Goal: Find specific page/section: Find specific page/section

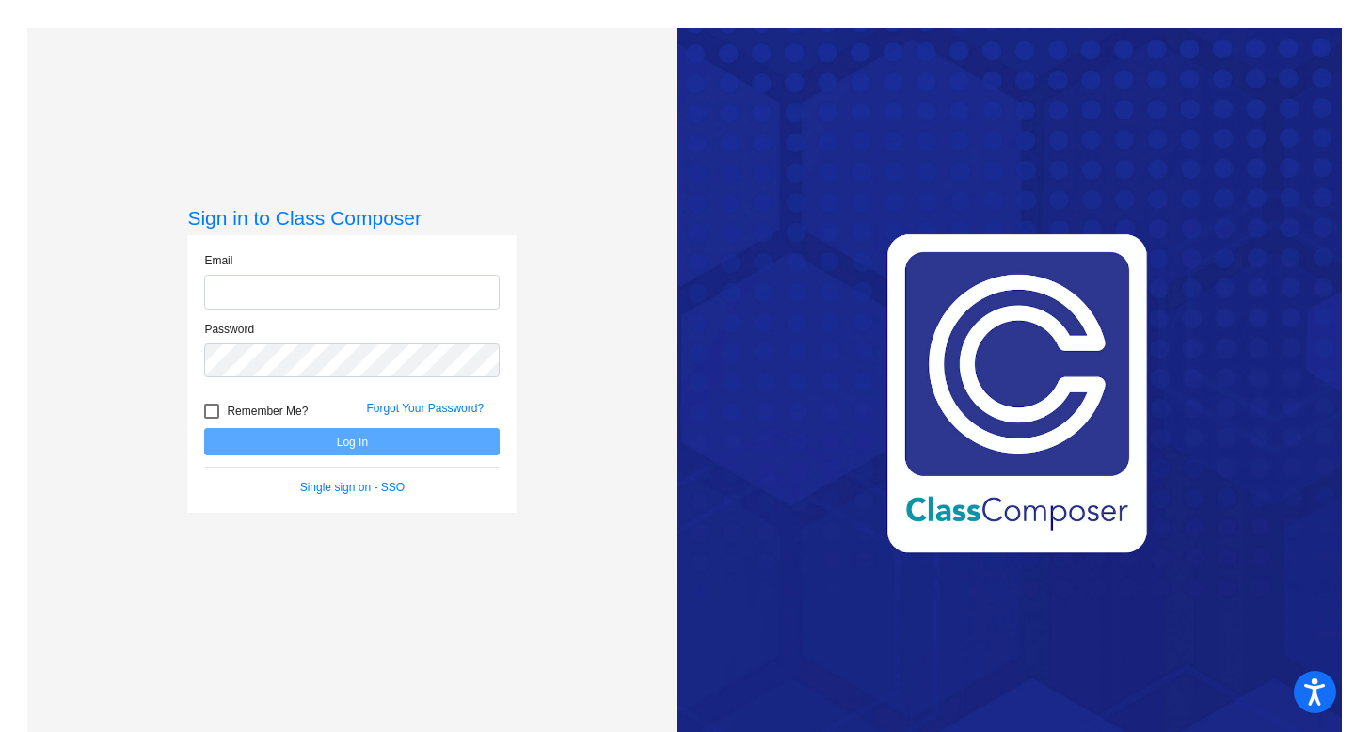
click at [350, 308] on input "email" at bounding box center [351, 292] width 295 height 35
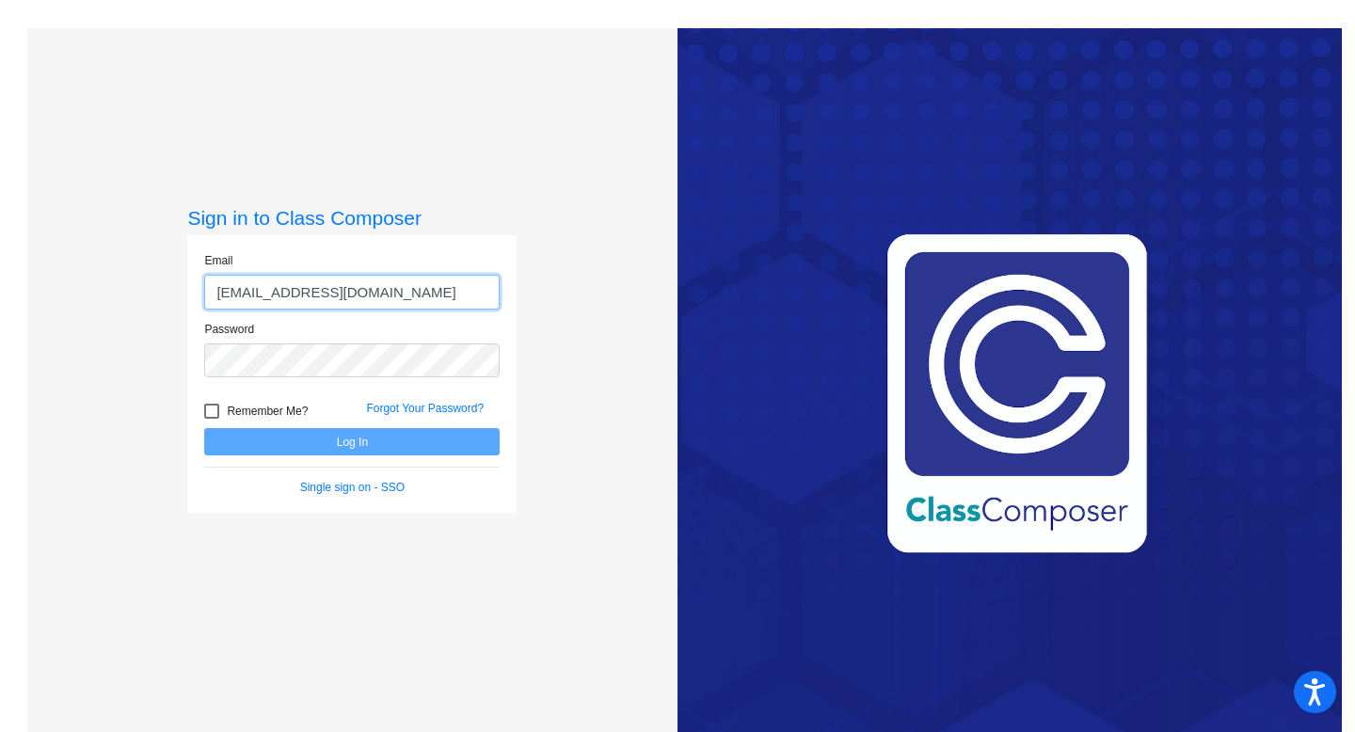
click at [386, 289] on input "[EMAIL_ADDRESS][DOMAIN_NAME]" at bounding box center [351, 292] width 295 height 35
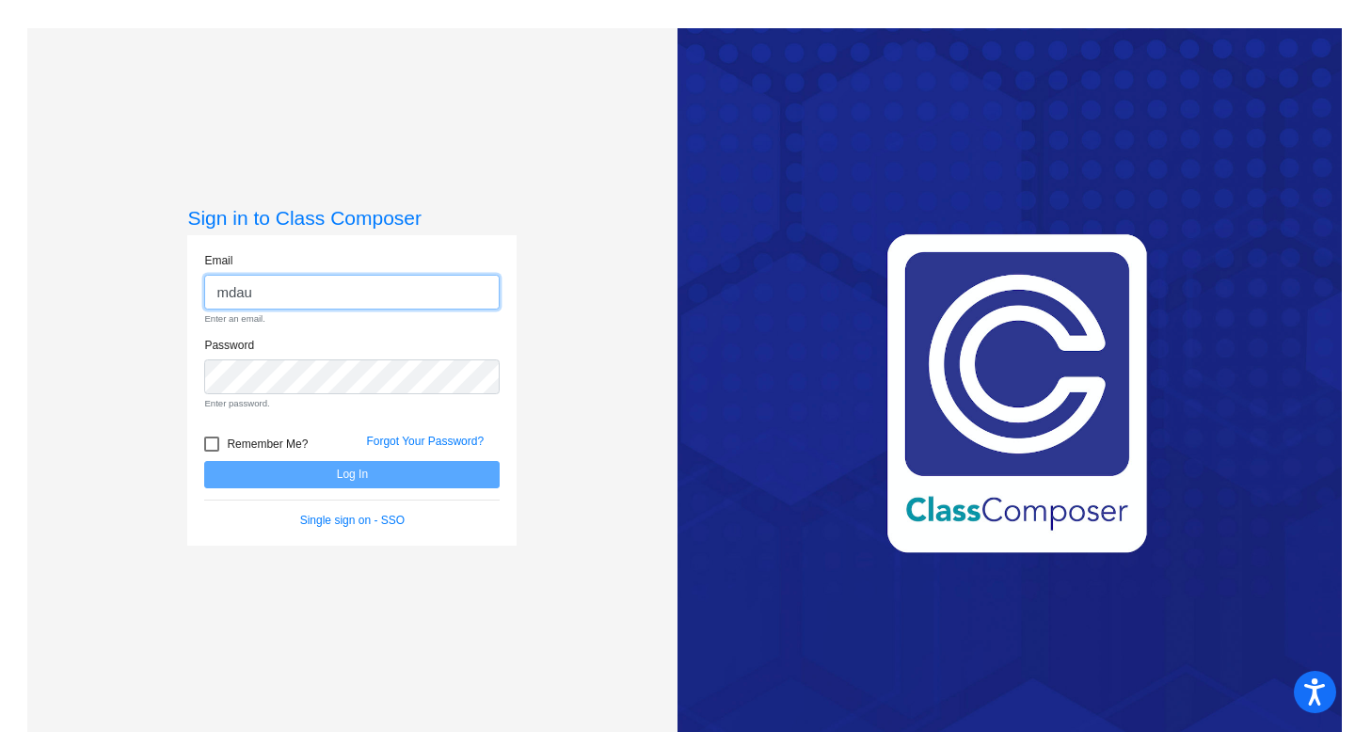
type input "[EMAIL_ADDRESS][DOMAIN_NAME]"
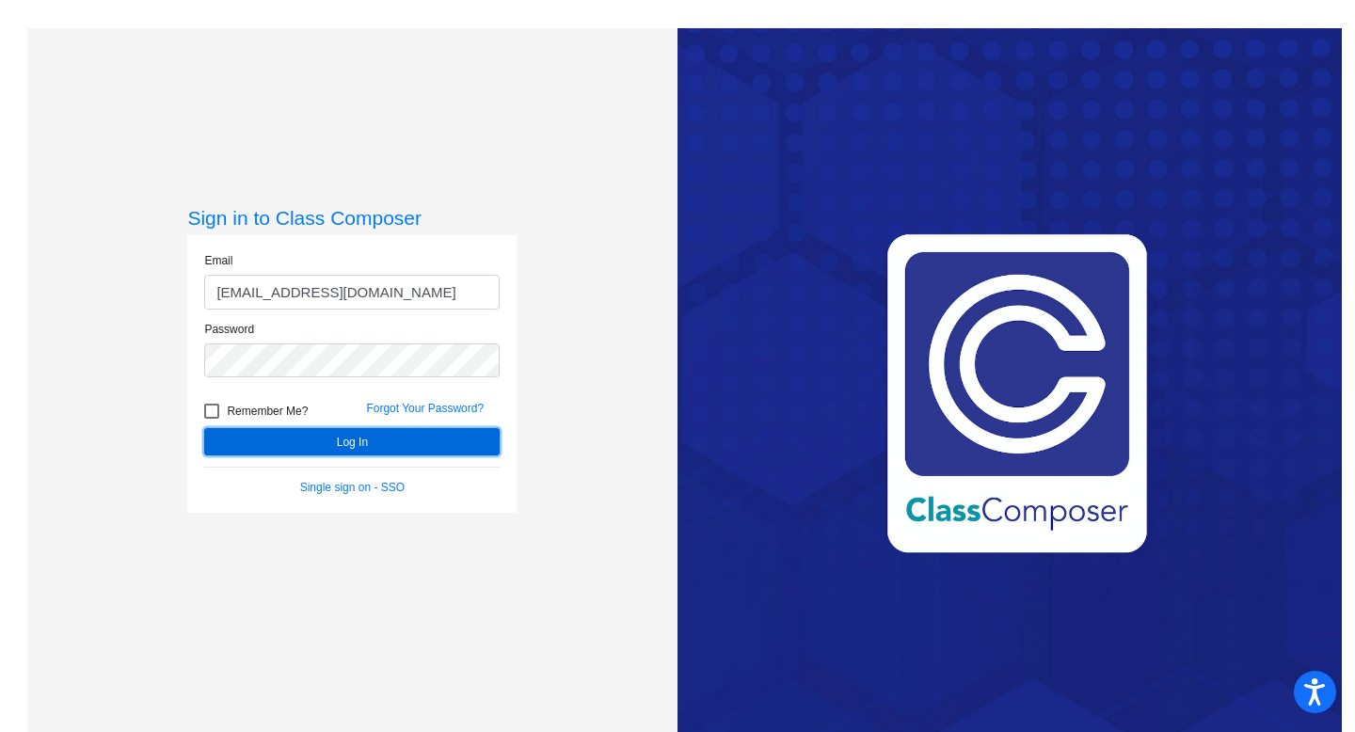
click at [340, 443] on button "Log In" at bounding box center [351, 441] width 295 height 27
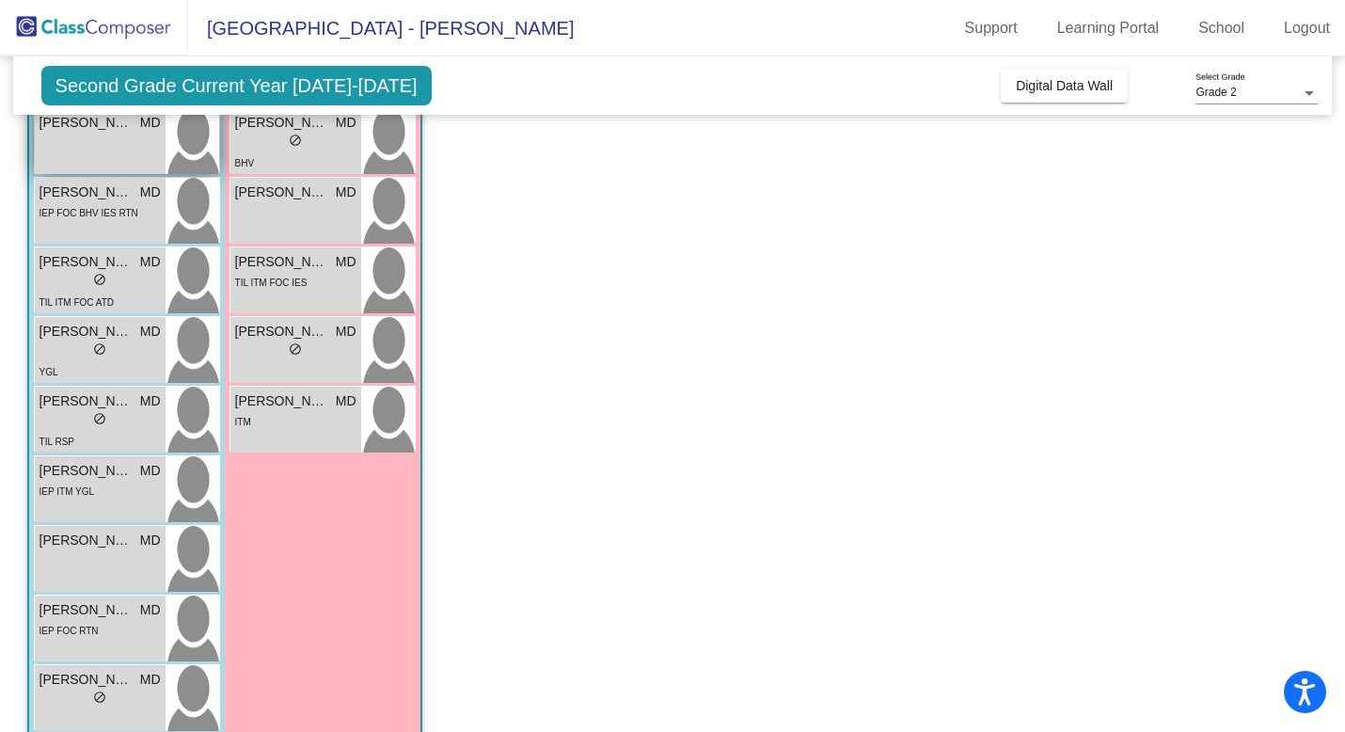
scroll to position [405, 0]
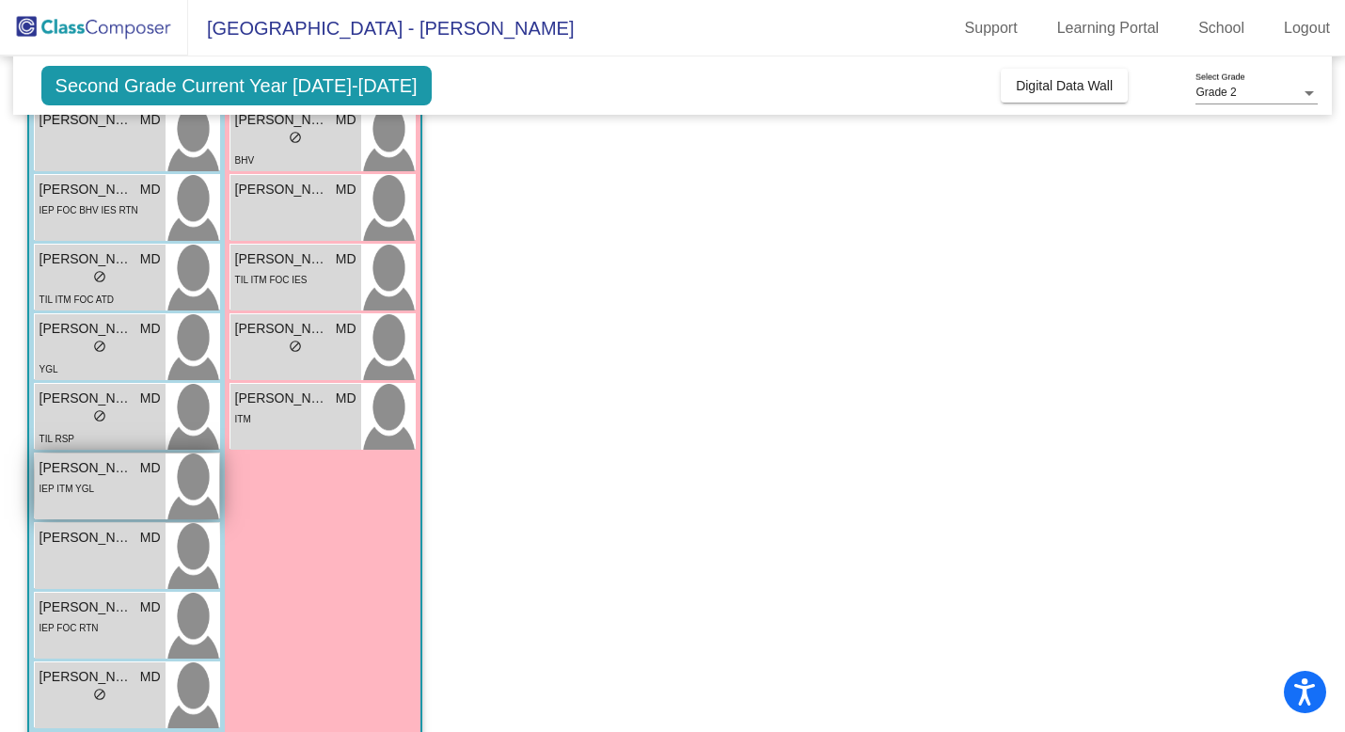
click at [128, 482] on div "IEP ITM YGL" at bounding box center [100, 488] width 121 height 20
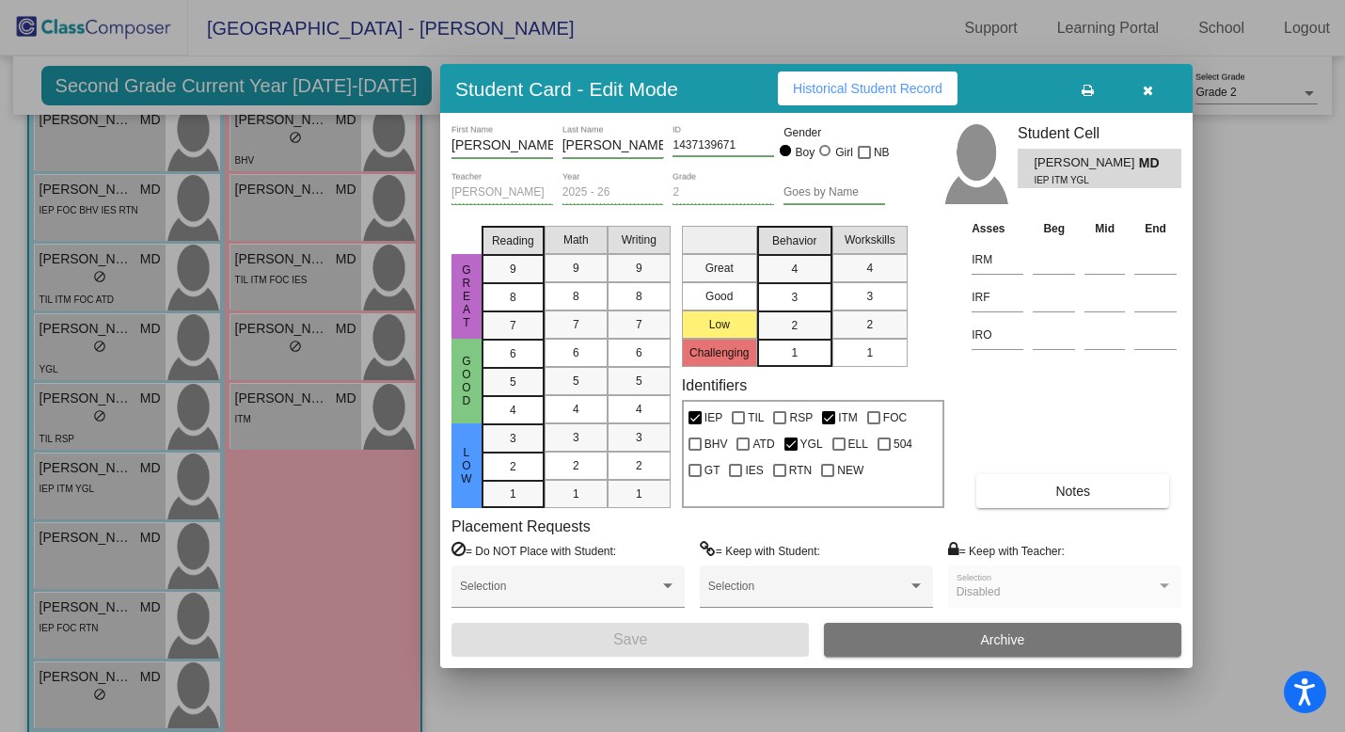
click at [905, 96] on span "Historical Student Record" at bounding box center [868, 88] width 150 height 15
